Goal: Book appointment/travel/reservation

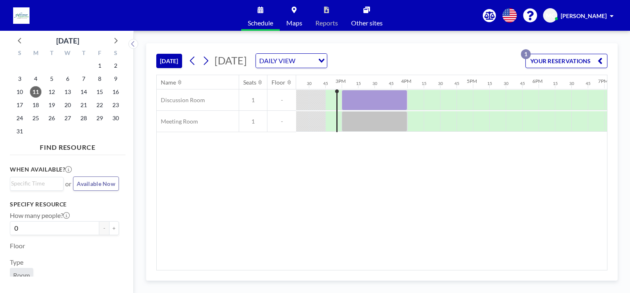
scroll to position [0, 951]
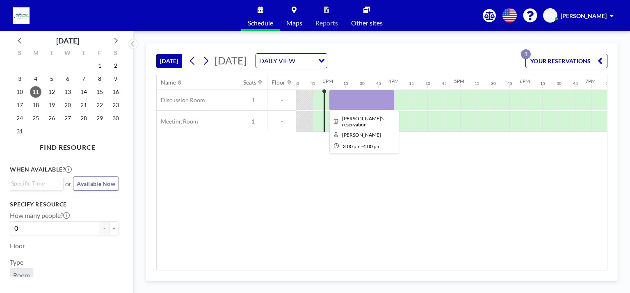
click at [372, 96] on div at bounding box center [362, 100] width 66 height 20
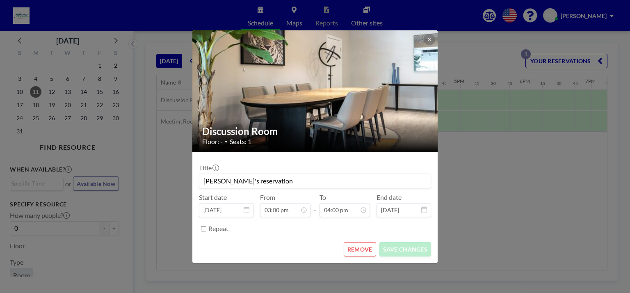
scroll to position [934, 0]
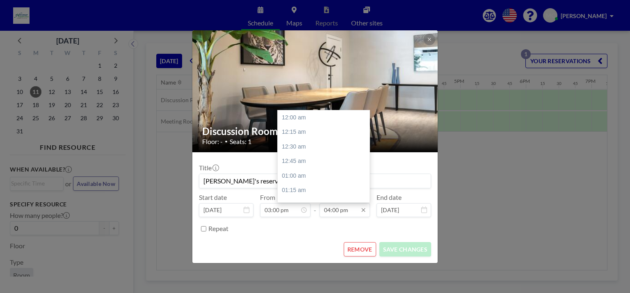
click at [353, 212] on input "04:00 pm" at bounding box center [344, 210] width 50 height 14
click at [314, 151] on div "04:30 pm" at bounding box center [325, 146] width 96 height 15
type input "04:30 pm"
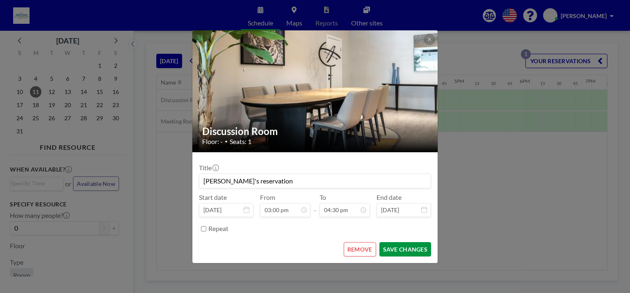
click at [418, 247] on button "SAVE CHANGES" at bounding box center [405, 249] width 52 height 14
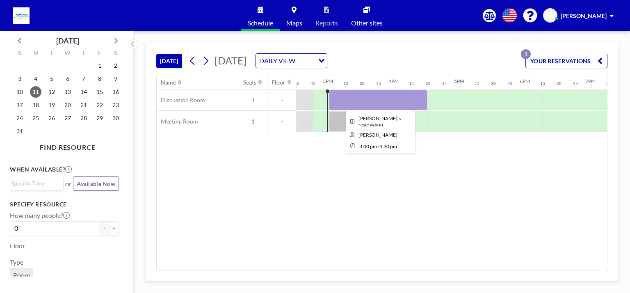
click at [402, 94] on div at bounding box center [378, 100] width 98 height 20
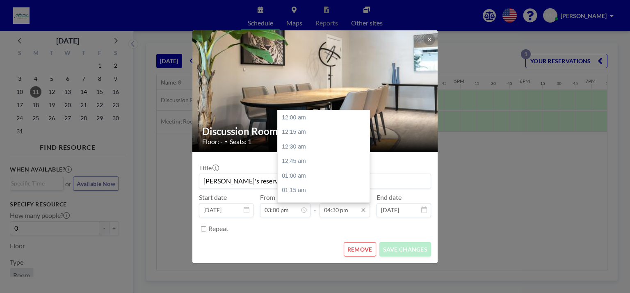
scroll to position [963, 0]
click at [336, 213] on input "04:30 pm" at bounding box center [344, 210] width 50 height 14
click at [307, 173] on div "05:30 pm" at bounding box center [325, 175] width 96 height 15
type input "05:30 pm"
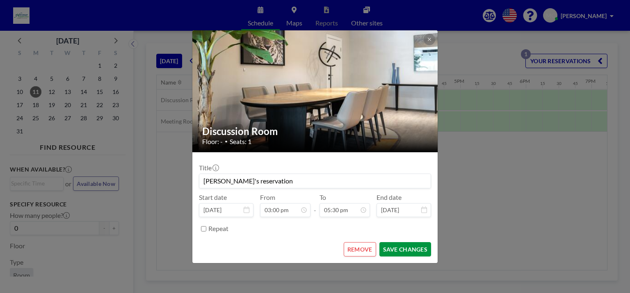
scroll to position [1021, 0]
click at [389, 249] on button "SAVE CHANGES" at bounding box center [405, 249] width 52 height 14
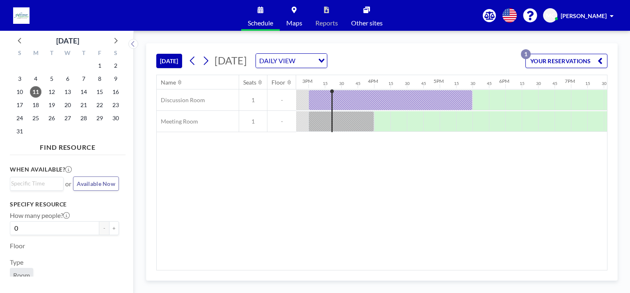
scroll to position [0, 984]
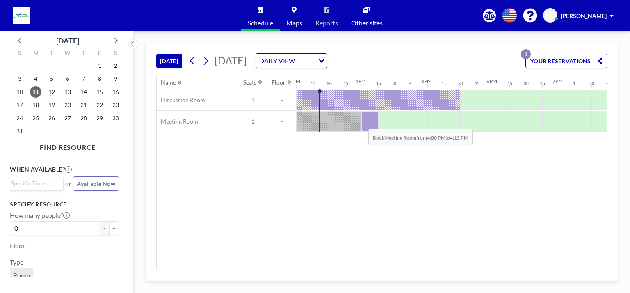
click at [361, 122] on div at bounding box center [369, 121] width 16 height 20
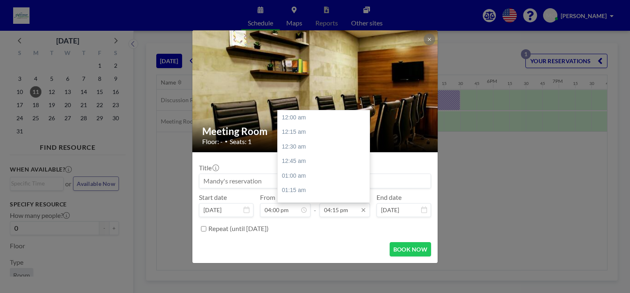
scroll to position [948, 0]
click at [340, 211] on input "04:15 pm" at bounding box center [344, 210] width 50 height 14
click at [313, 190] on div "05:30 pm" at bounding box center [325, 190] width 96 height 15
type input "05:30 pm"
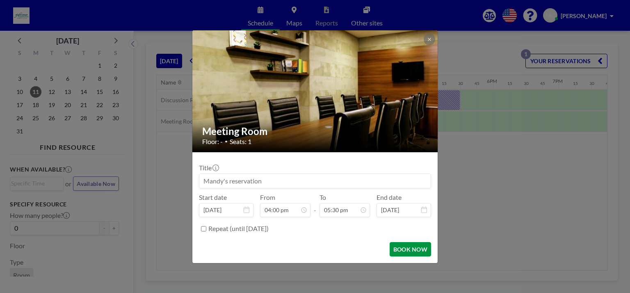
scroll to position [0, 0]
click at [406, 248] on button "BOOK NOW" at bounding box center [409, 249] width 41 height 14
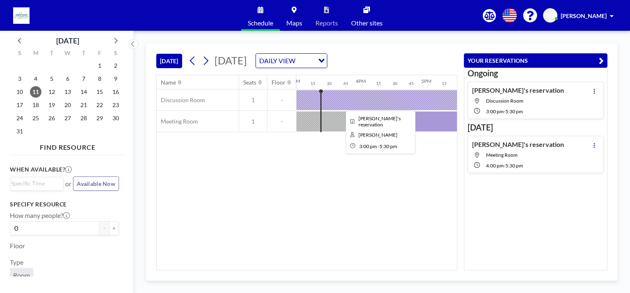
click at [360, 98] on div at bounding box center [378, 100] width 164 height 20
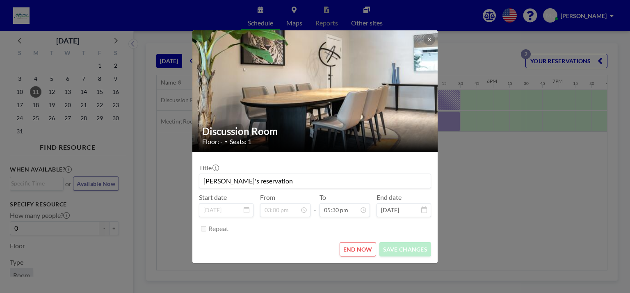
drag, startPoint x: 360, startPoint y: 98, endPoint x: 317, endPoint y: 241, distance: 149.3
click at [317, 241] on form "Title Mandy's reservation Start date [DATE] From 03:00 pm - To 05:30 pm End dat…" at bounding box center [314, 207] width 245 height 111
click at [356, 250] on button "END NOW" at bounding box center [357, 249] width 36 height 14
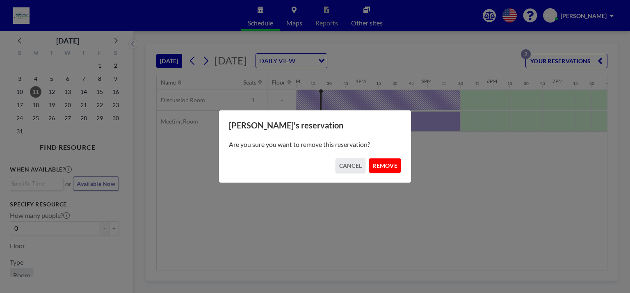
click at [389, 166] on button "REMOVE" at bounding box center [384, 165] width 32 height 14
